Goal: Task Accomplishment & Management: Manage account settings

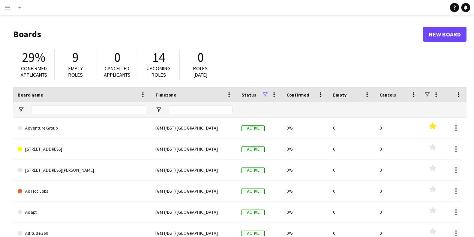
click at [9, 10] on app-icon "Menu" at bounding box center [8, 8] width 6 height 6
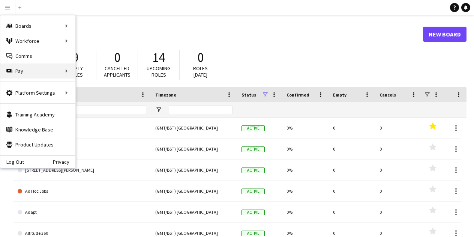
click at [50, 74] on div "Pay Pay" at bounding box center [37, 70] width 75 height 15
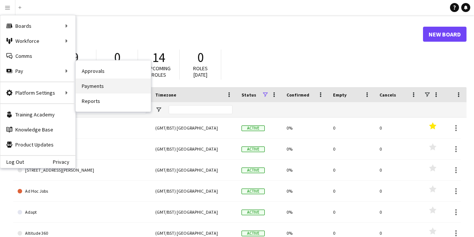
click at [96, 88] on link "Payments" at bounding box center [113, 85] width 75 height 15
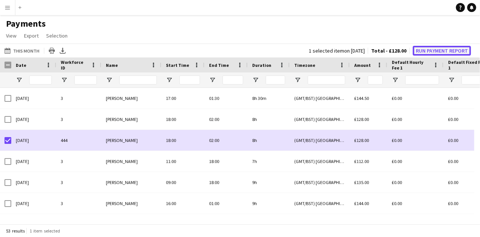
click at [439, 48] on button "Run Payment Report" at bounding box center [442, 51] width 58 height 10
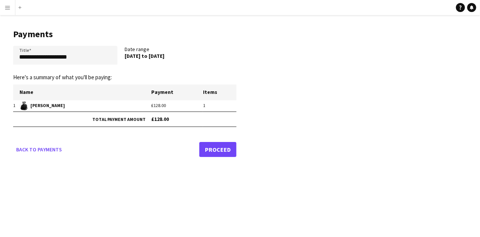
click at [211, 154] on link "Proceed" at bounding box center [217, 149] width 37 height 15
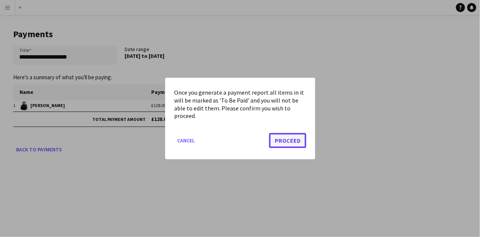
click at [281, 136] on button "Proceed" at bounding box center [287, 140] width 37 height 15
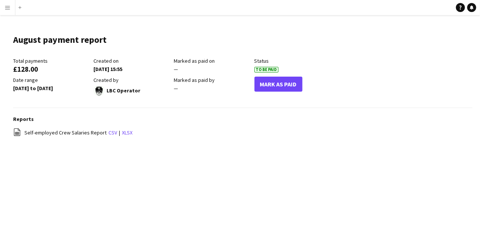
click at [110, 18] on main "August payment report Edit this field Total payments £128.00 Created on 25-08-2…" at bounding box center [240, 89] width 480 height 149
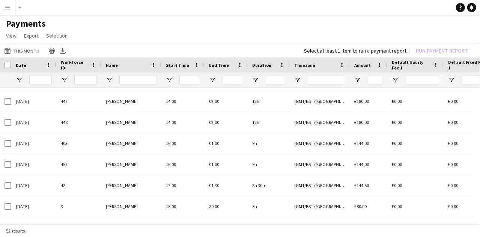
scroll to position [940, 0]
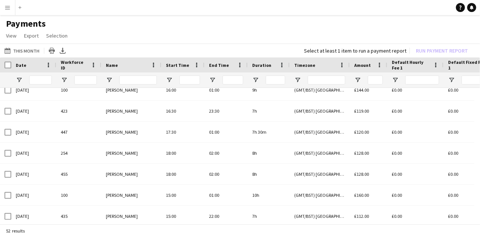
click at [14, 156] on div "16-08-2025" at bounding box center [33, 153] width 45 height 21
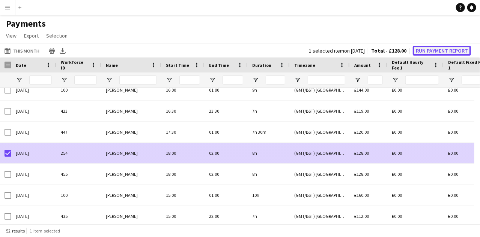
click at [434, 50] on button "Run Payment Report" at bounding box center [442, 51] width 58 height 10
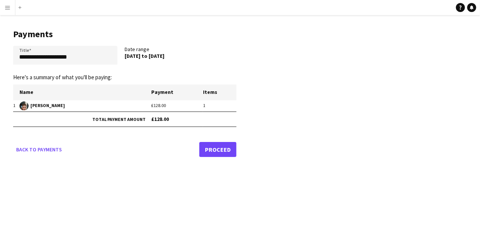
click at [230, 150] on link "Proceed" at bounding box center [217, 149] width 37 height 15
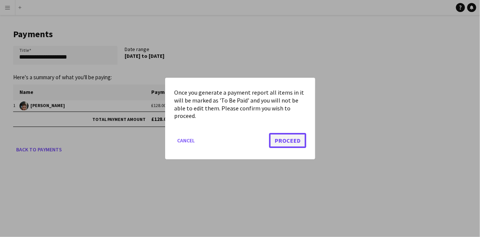
click at [286, 146] on button "Proceed" at bounding box center [287, 140] width 37 height 15
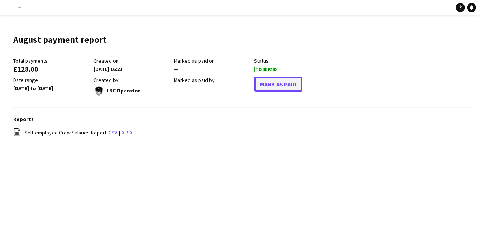
click at [276, 84] on button "Mark As Paid" at bounding box center [278, 84] width 48 height 15
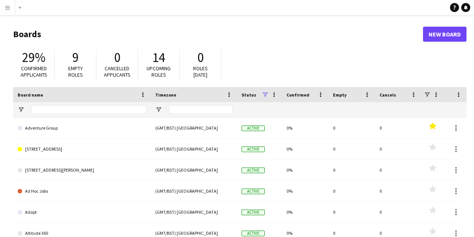
click at [7, 8] on app-icon "Menu" at bounding box center [8, 8] width 6 height 6
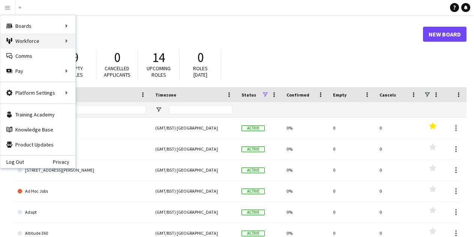
click at [50, 44] on div "Workforce Workforce" at bounding box center [37, 40] width 75 height 15
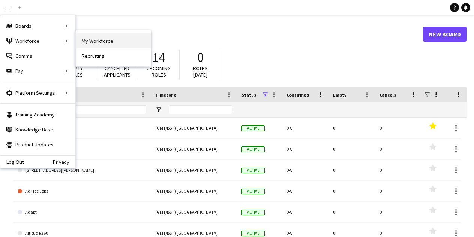
click at [110, 41] on link "My Workforce" at bounding box center [113, 40] width 75 height 15
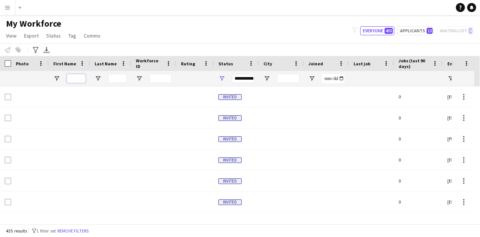
click at [75, 78] on input "First Name Filter Input" at bounding box center [76, 78] width 19 height 9
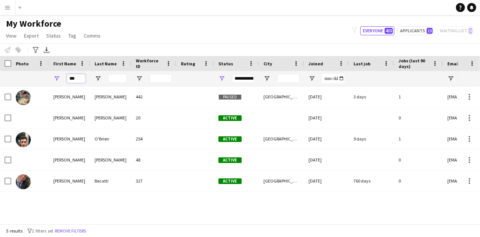
type input "***"
click at [111, 143] on div "O'Brien" at bounding box center [110, 138] width 41 height 21
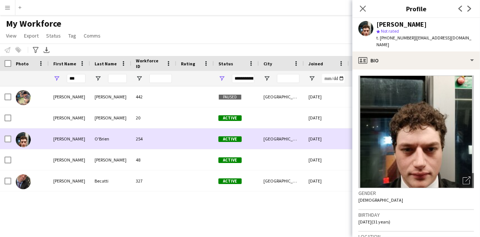
click at [132, 140] on div "254" at bounding box center [153, 138] width 45 height 21
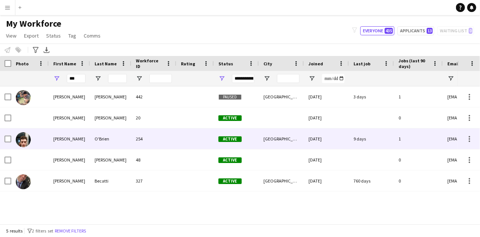
click at [137, 142] on div "254" at bounding box center [153, 138] width 45 height 21
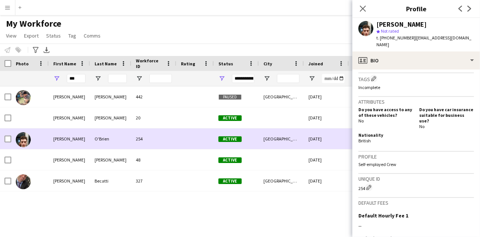
scroll to position [383, 0]
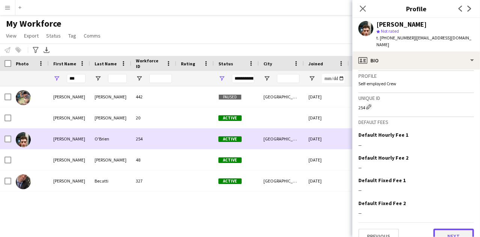
click at [447, 229] on button "Next" at bounding box center [453, 236] width 41 height 15
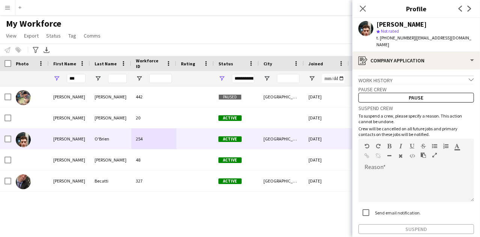
click at [447, 224] on div "Suspend" at bounding box center [416, 229] width 116 height 10
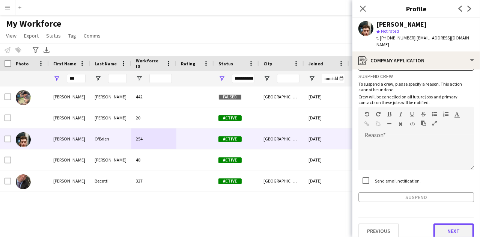
click at [453, 223] on button "Next" at bounding box center [453, 230] width 41 height 15
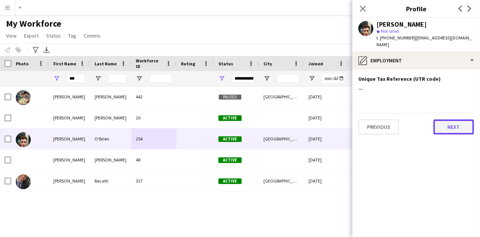
click at [451, 120] on button "Next" at bounding box center [453, 126] width 41 height 15
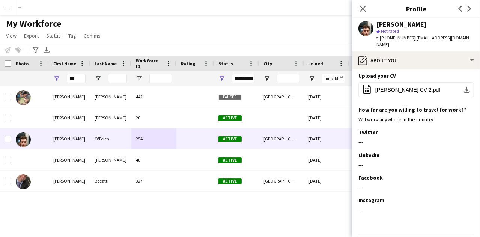
scroll to position [98, 0]
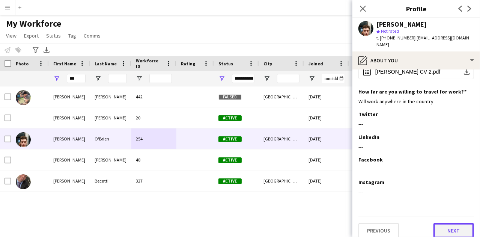
click at [450, 223] on button "Next" at bounding box center [453, 230] width 41 height 15
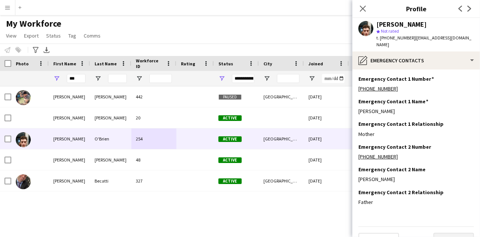
scroll to position [10, 0]
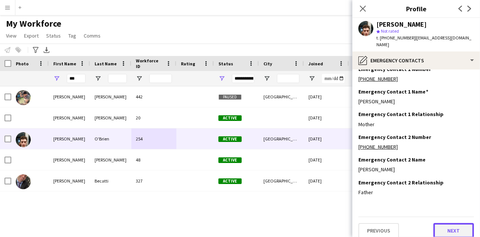
click at [445, 225] on button "Next" at bounding box center [453, 230] width 41 height 15
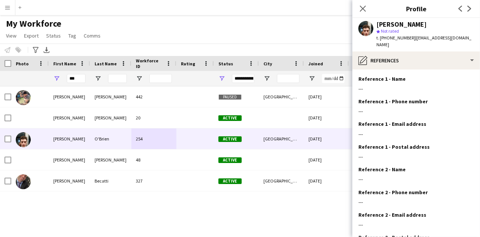
scroll to position [55, 0]
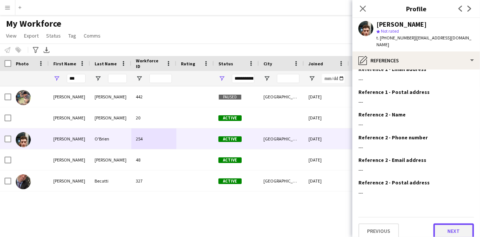
click at [450, 225] on button "Next" at bounding box center [453, 230] width 41 height 15
